Goal: Use online tool/utility: Utilize a website feature to perform a specific function

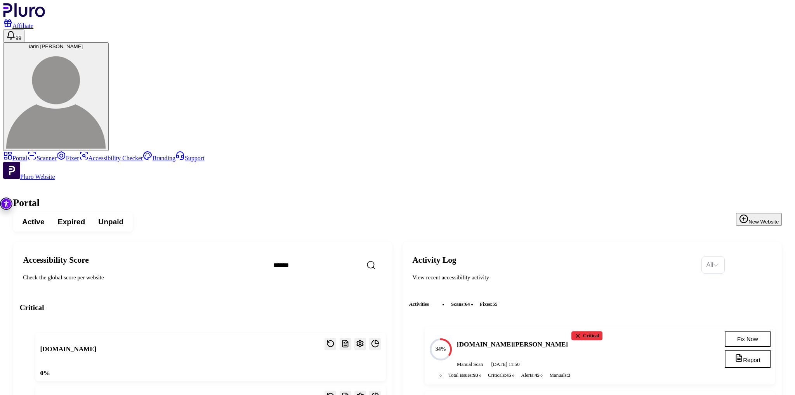
click at [57, 155] on link "Scanner" at bounding box center [41, 158] width 29 height 7
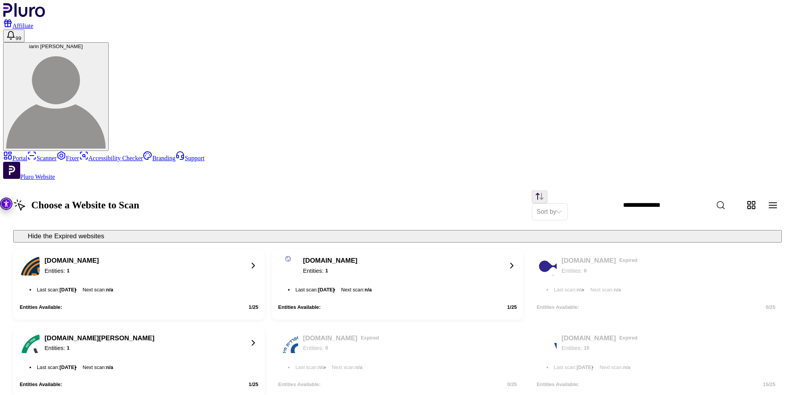
scroll to position [256, 0]
